Goal: Transaction & Acquisition: Purchase product/service

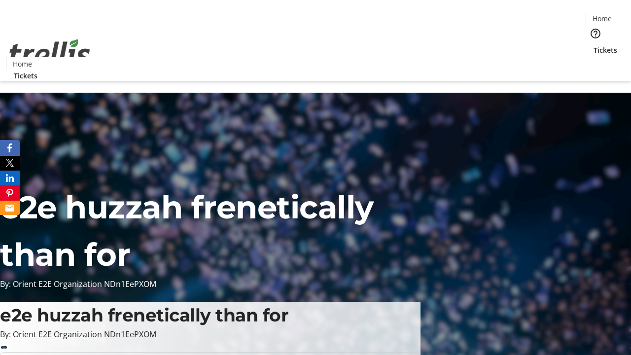
click at [594, 45] on span "Tickets" at bounding box center [606, 50] width 24 height 10
